Goal: Task Accomplishment & Management: Use online tool/utility

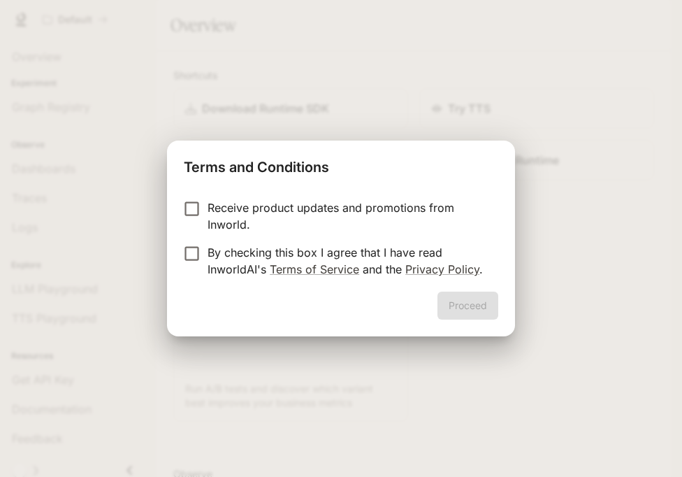
click at [192, 243] on form "Receive product updates and promotions from Inworld. By checking this box I agr…" at bounding box center [341, 238] width 315 height 78
click at [473, 300] on button "Proceed" at bounding box center [468, 305] width 61 height 28
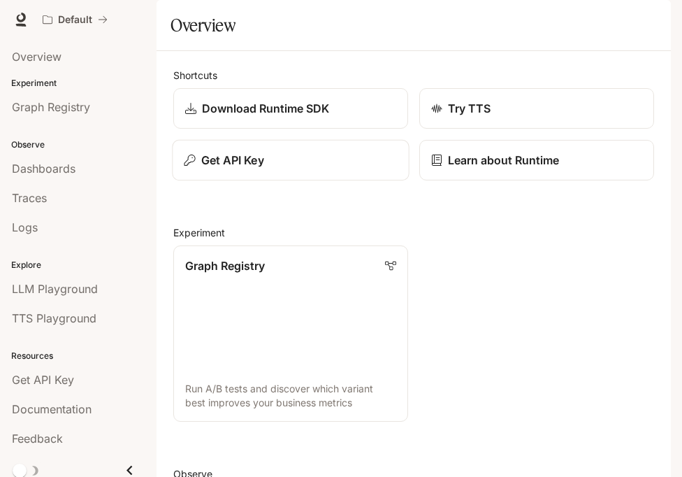
click at [209, 168] on p "Get API Key" at bounding box center [232, 160] width 63 height 17
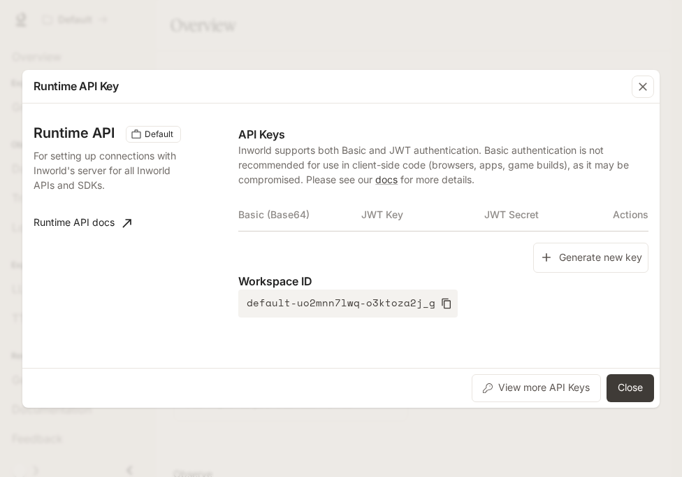
click at [572, 234] on div "Basic (Base64) JWT Key JWT Secret Actions" at bounding box center [443, 220] width 410 height 45
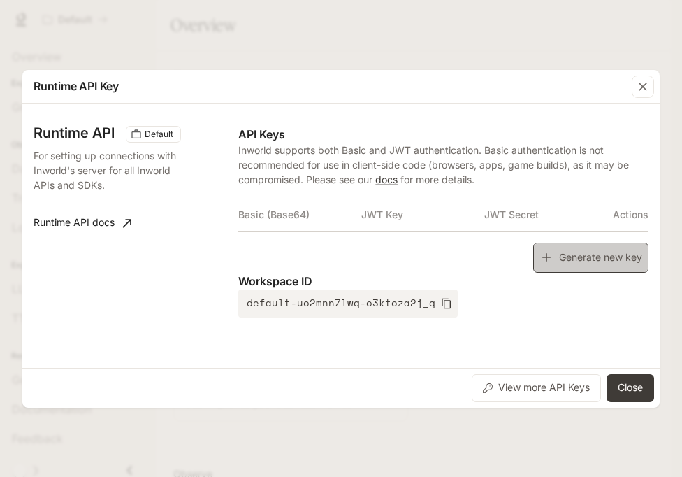
click at [572, 251] on button "Generate new key" at bounding box center [590, 258] width 115 height 30
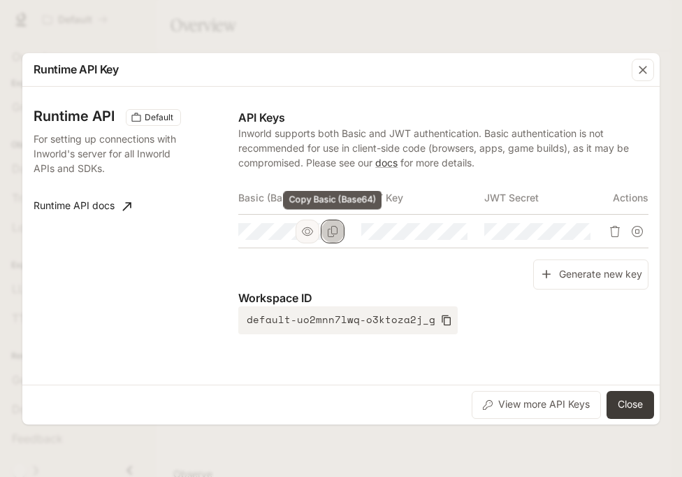
click at [341, 233] on button "Copy Basic (Base64)" at bounding box center [333, 231] width 24 height 24
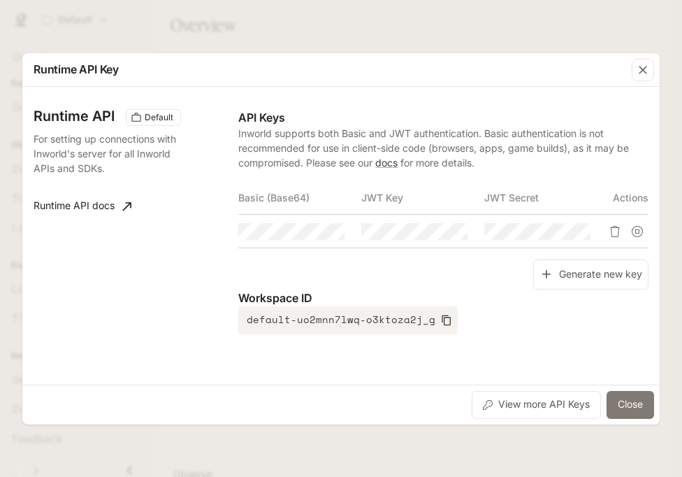
click at [641, 408] on button "Close" at bounding box center [631, 405] width 48 height 28
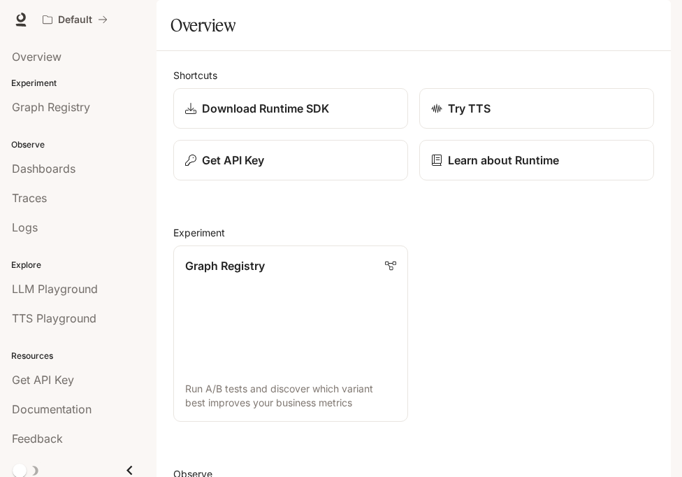
click at [642, 22] on div "button" at bounding box center [652, 20] width 20 height 20
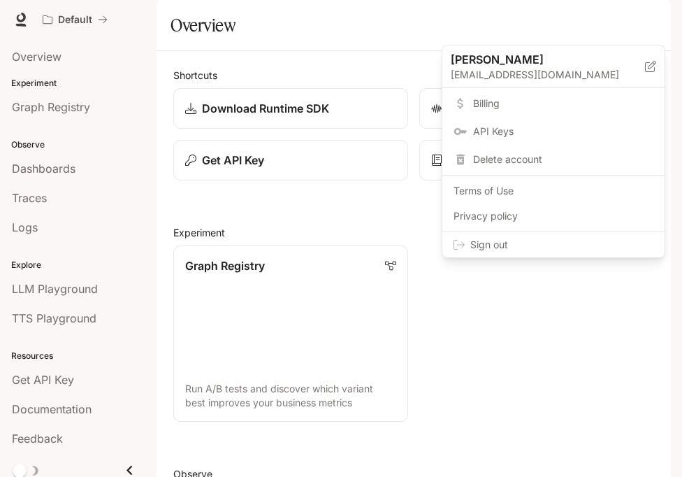
click at [601, 253] on div "Sign out" at bounding box center [553, 244] width 222 height 25
